Goal: Task Accomplishment & Management: Manage account settings

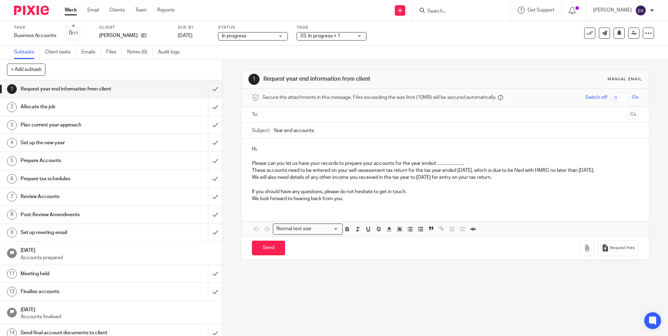
click at [73, 14] on link "Work" at bounding box center [71, 10] width 12 height 7
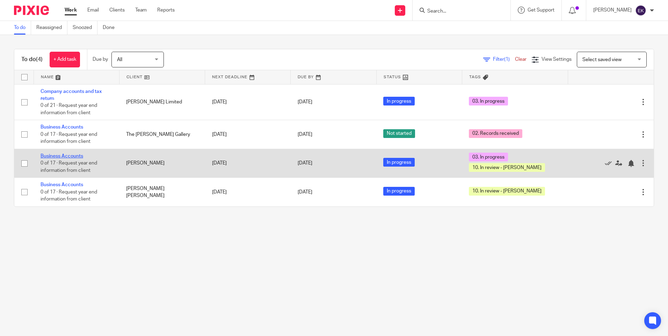
click at [79, 158] on link "Business Accounts" at bounding box center [62, 156] width 43 height 5
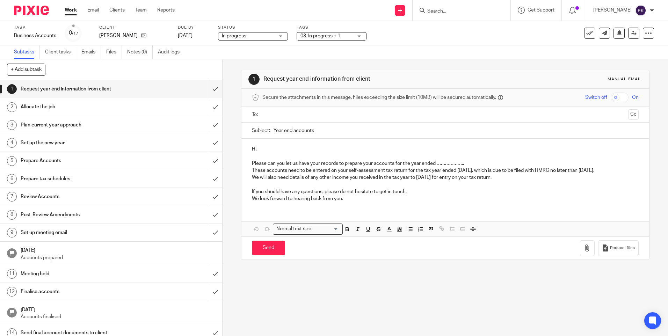
click at [344, 39] on span "03. In progress + 1" at bounding box center [327, 36] width 52 height 7
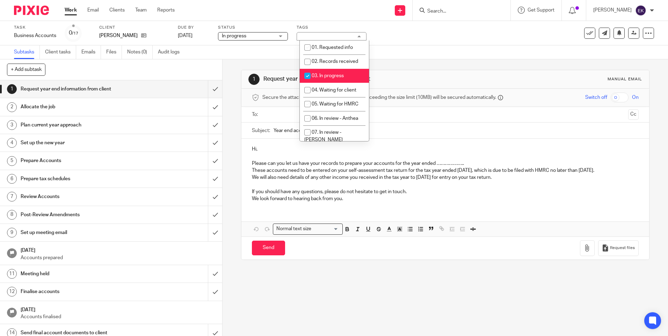
click at [309, 75] on input "checkbox" at bounding box center [307, 75] width 13 height 13
checkbox input "false"
click at [415, 45] on div "Subtasks Client tasks Emails Files Notes (0) Audit logs" at bounding box center [334, 52] width 668 height 14
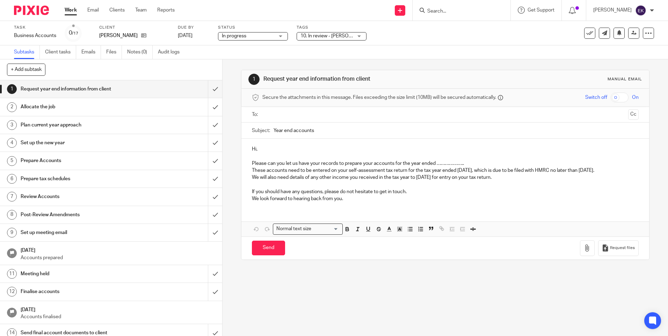
click at [72, 12] on link "Work" at bounding box center [71, 10] width 12 height 7
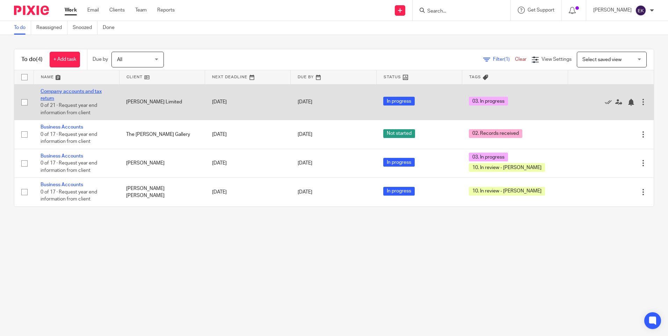
click at [91, 93] on link "Company accounts and tax return" at bounding box center [71, 95] width 61 height 12
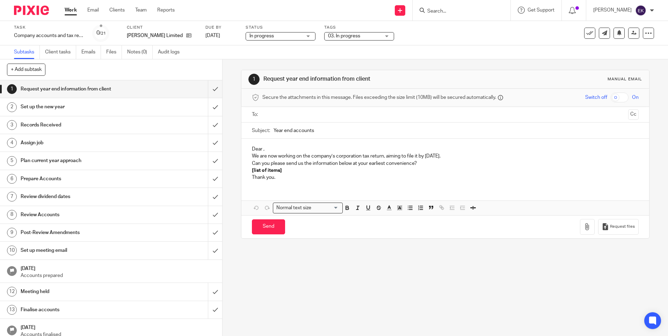
click at [390, 36] on div "03. In progress" at bounding box center [359, 36] width 70 height 8
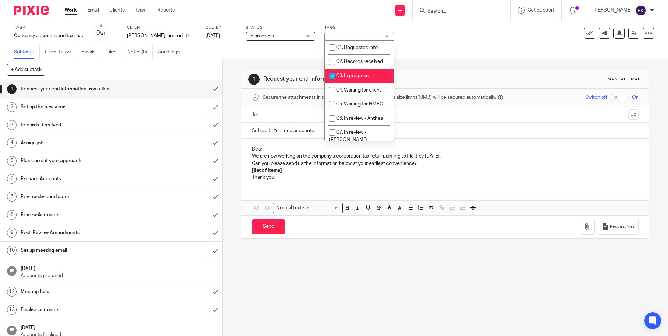
click at [330, 77] on input "checkbox" at bounding box center [332, 75] width 13 height 13
checkbox input "false"
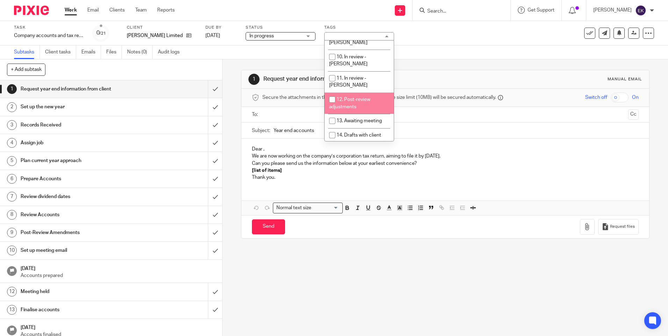
scroll to position [105, 0]
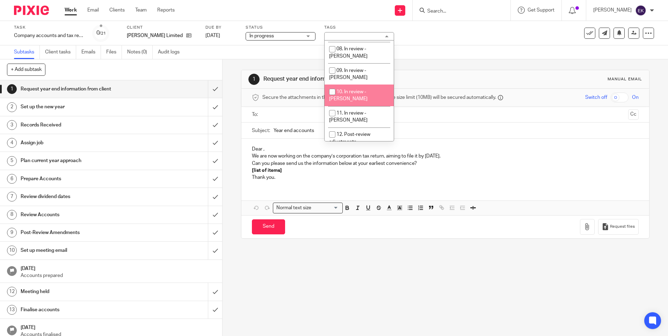
click at [332, 85] on input "checkbox" at bounding box center [332, 91] width 13 height 13
checkbox input "true"
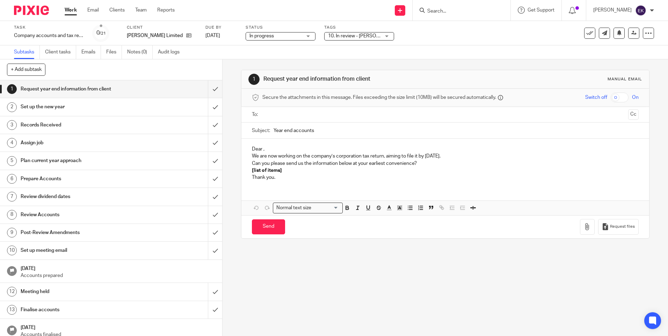
click at [452, 42] on div "Task Company accounts and tax return Save Company accounts and tax return 0 /21…" at bounding box center [334, 33] width 668 height 24
click at [71, 11] on link "Work" at bounding box center [71, 10] width 12 height 7
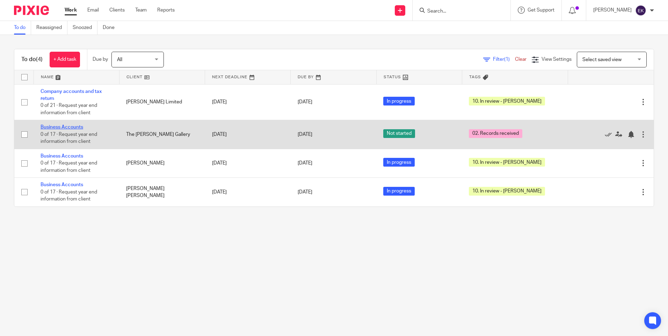
click at [44, 127] on link "Business Accounts" at bounding box center [62, 127] width 43 height 5
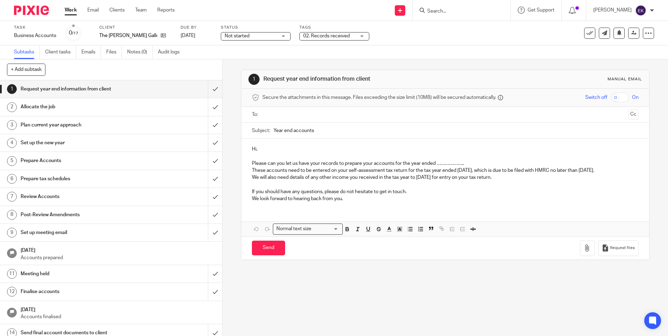
click at [284, 36] on div "Not started Not started" at bounding box center [256, 36] width 70 height 8
click at [269, 64] on li "In progress" at bounding box center [253, 62] width 69 height 14
click at [327, 36] on span "02. Records received" at bounding box center [326, 36] width 46 height 5
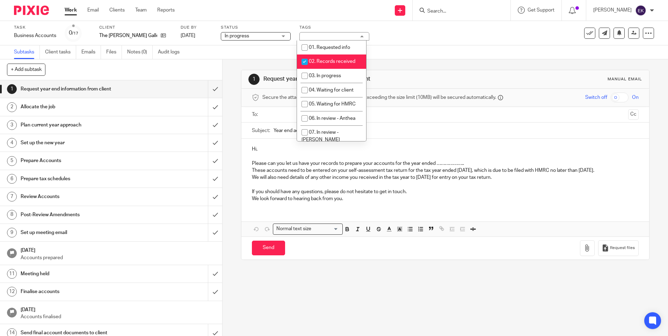
click at [306, 63] on input "checkbox" at bounding box center [304, 61] width 13 height 13
checkbox input "false"
click at [306, 72] on input "checkbox" at bounding box center [304, 75] width 13 height 13
checkbox input "true"
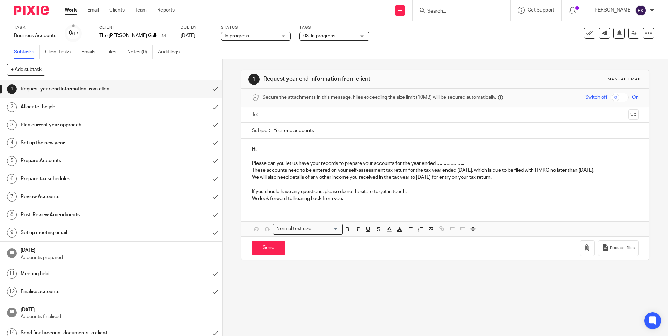
click at [400, 37] on div "Task Business Accounts Save Business Accounts 0 /17 Client The Rollinson Galler…" at bounding box center [281, 33] width 534 height 17
